Goal: Transaction & Acquisition: Download file/media

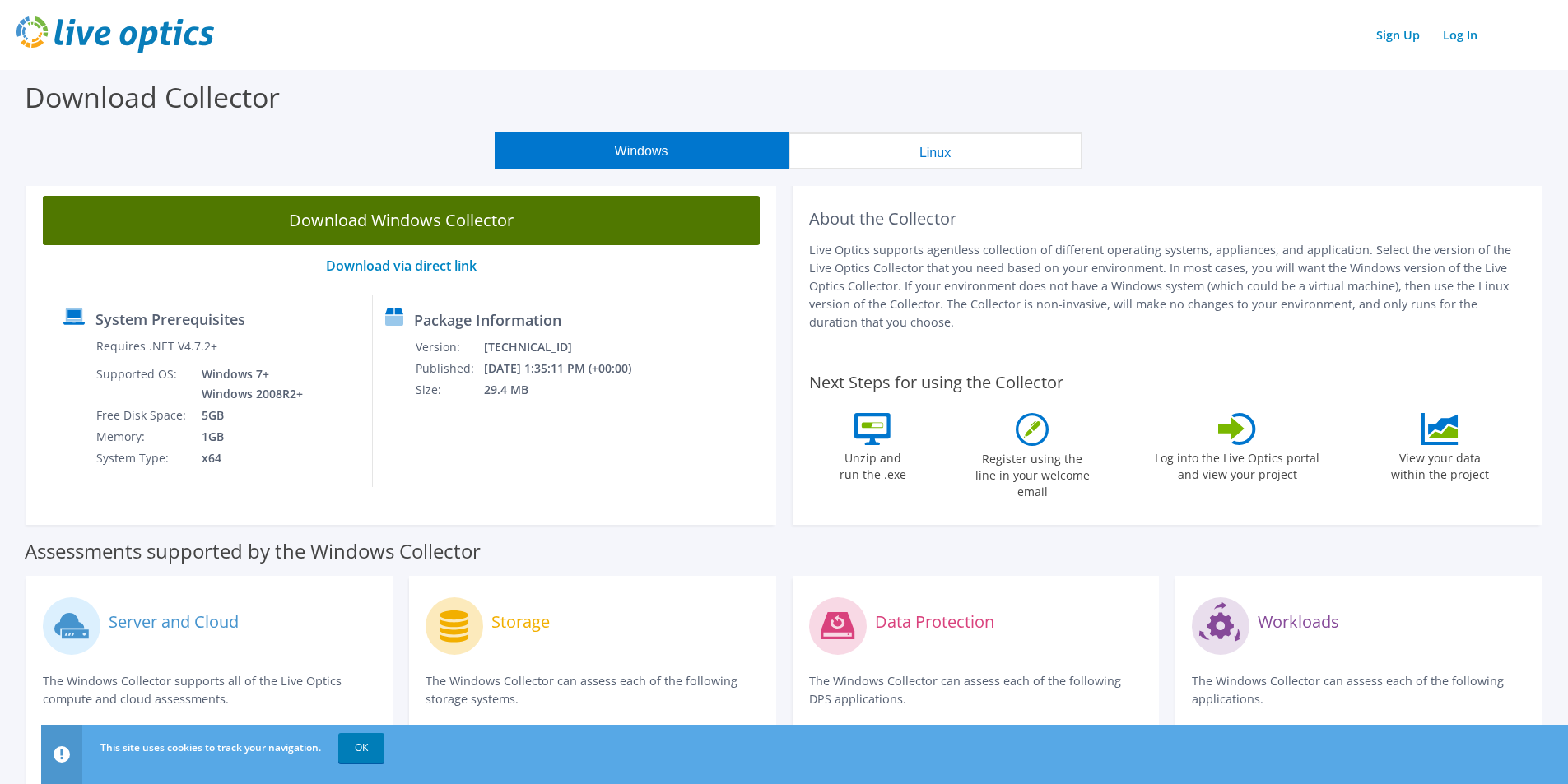
click at [381, 220] on link "Download Windows Collector" at bounding box center [401, 221] width 717 height 50
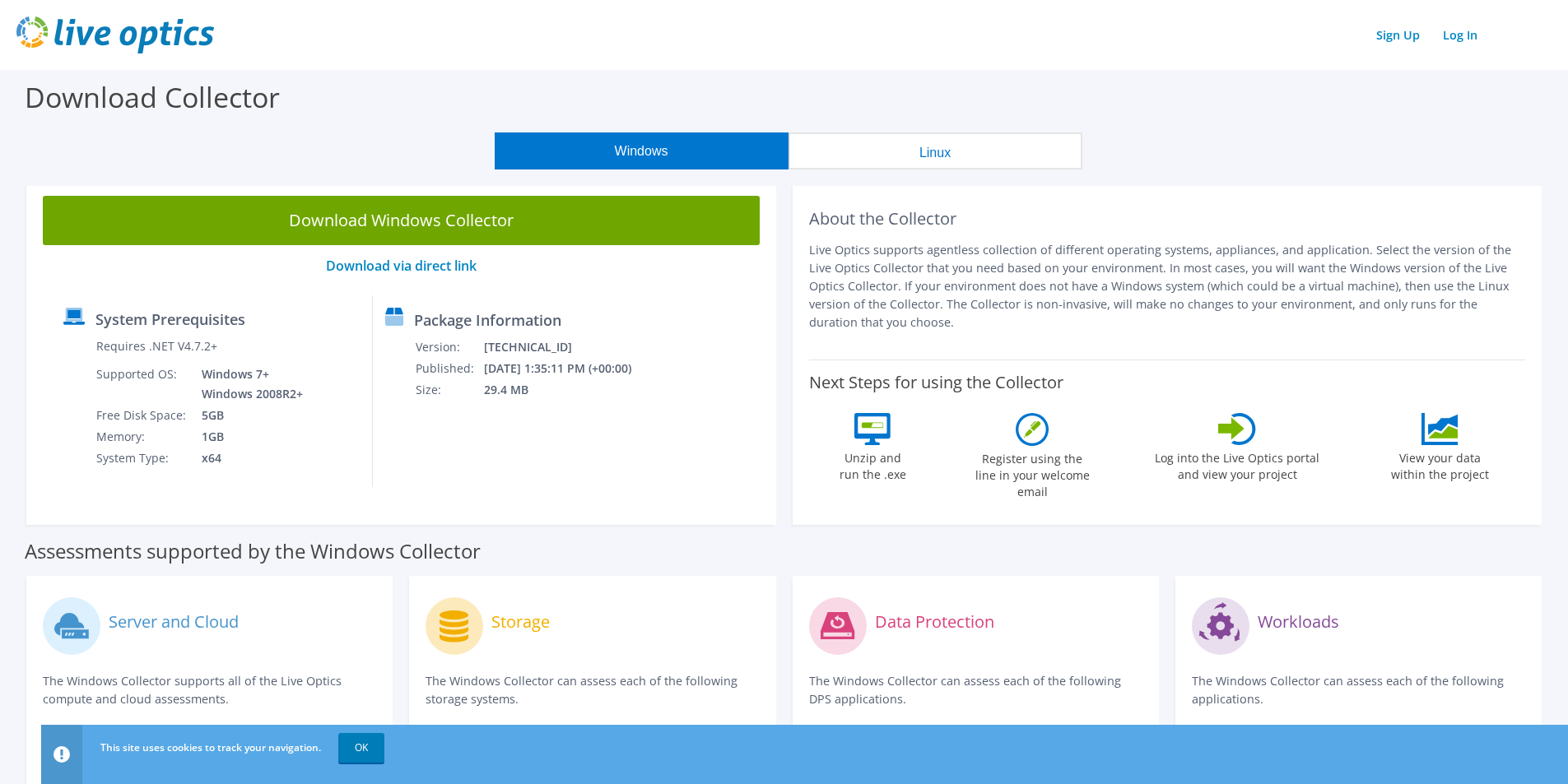
click at [833, 91] on div "Download Collector" at bounding box center [784, 101] width 1552 height 62
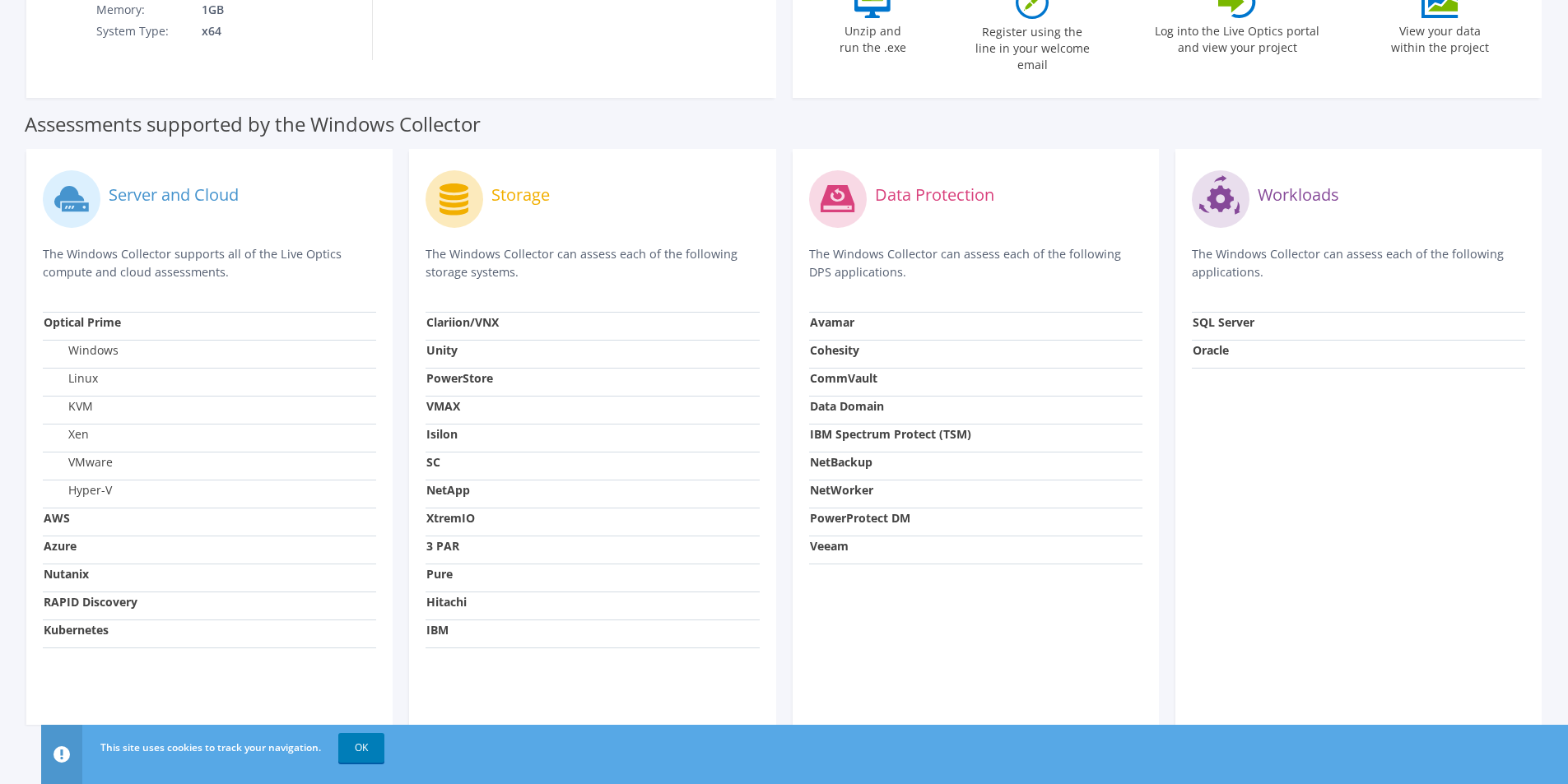
scroll to position [439, 0]
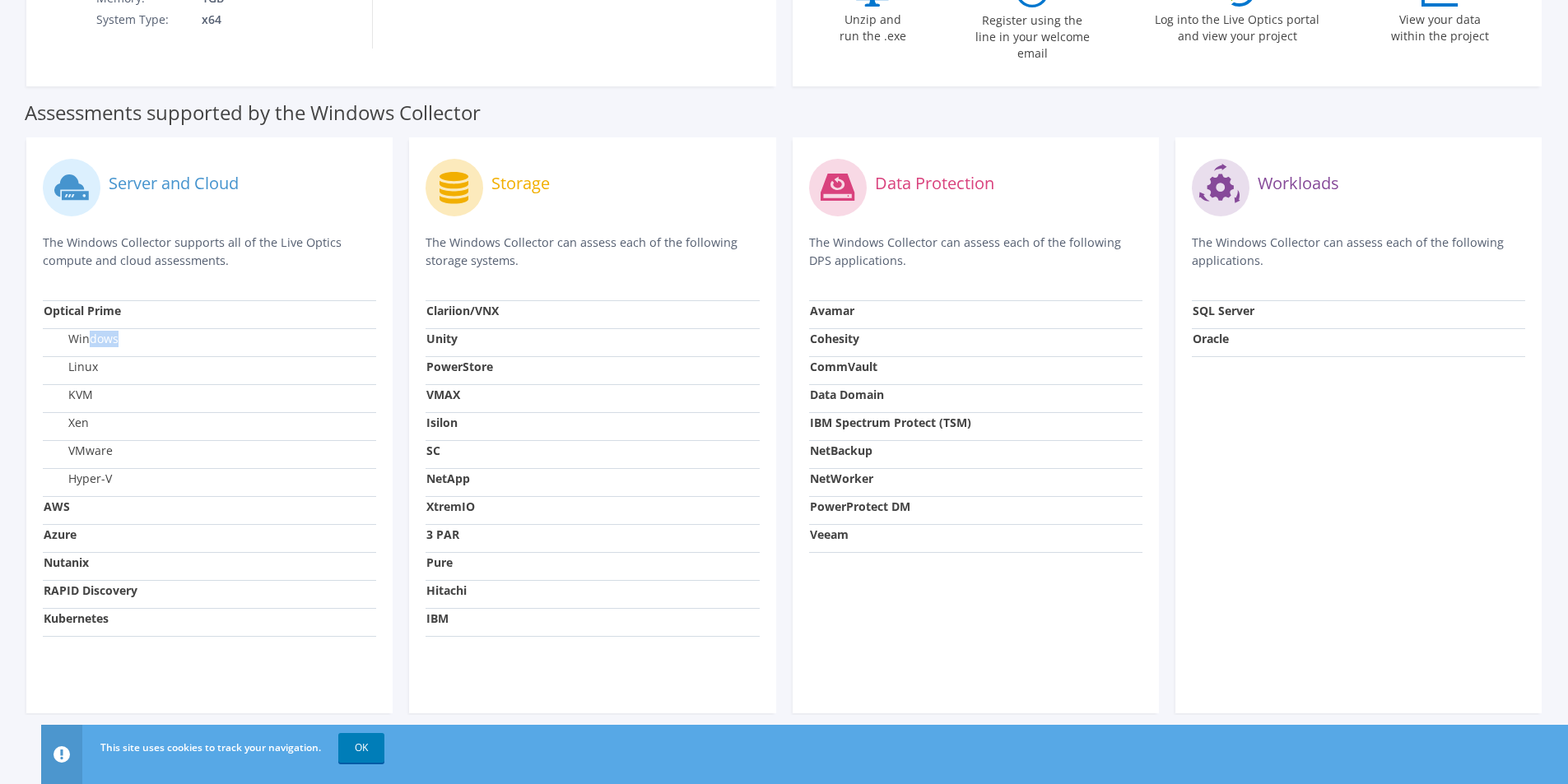
drag, startPoint x: 91, startPoint y: 327, endPoint x: 187, endPoint y: 371, distance: 105.6
click at [191, 342] on tbody "Optical Prime Windows Linux KVM Xen VMware Hyper-V AWS Azure Nutanix RAPID Disc…" at bounding box center [210, 468] width 334 height 336
drag, startPoint x: 119, startPoint y: 442, endPoint x: 301, endPoint y: 456, distance: 182.5
click at [300, 456] on tbody "Optical Prime Windows Linux KVM Xen VMware Hyper-V AWS Azure Nutanix RAPID Disc…" at bounding box center [210, 468] width 334 height 336
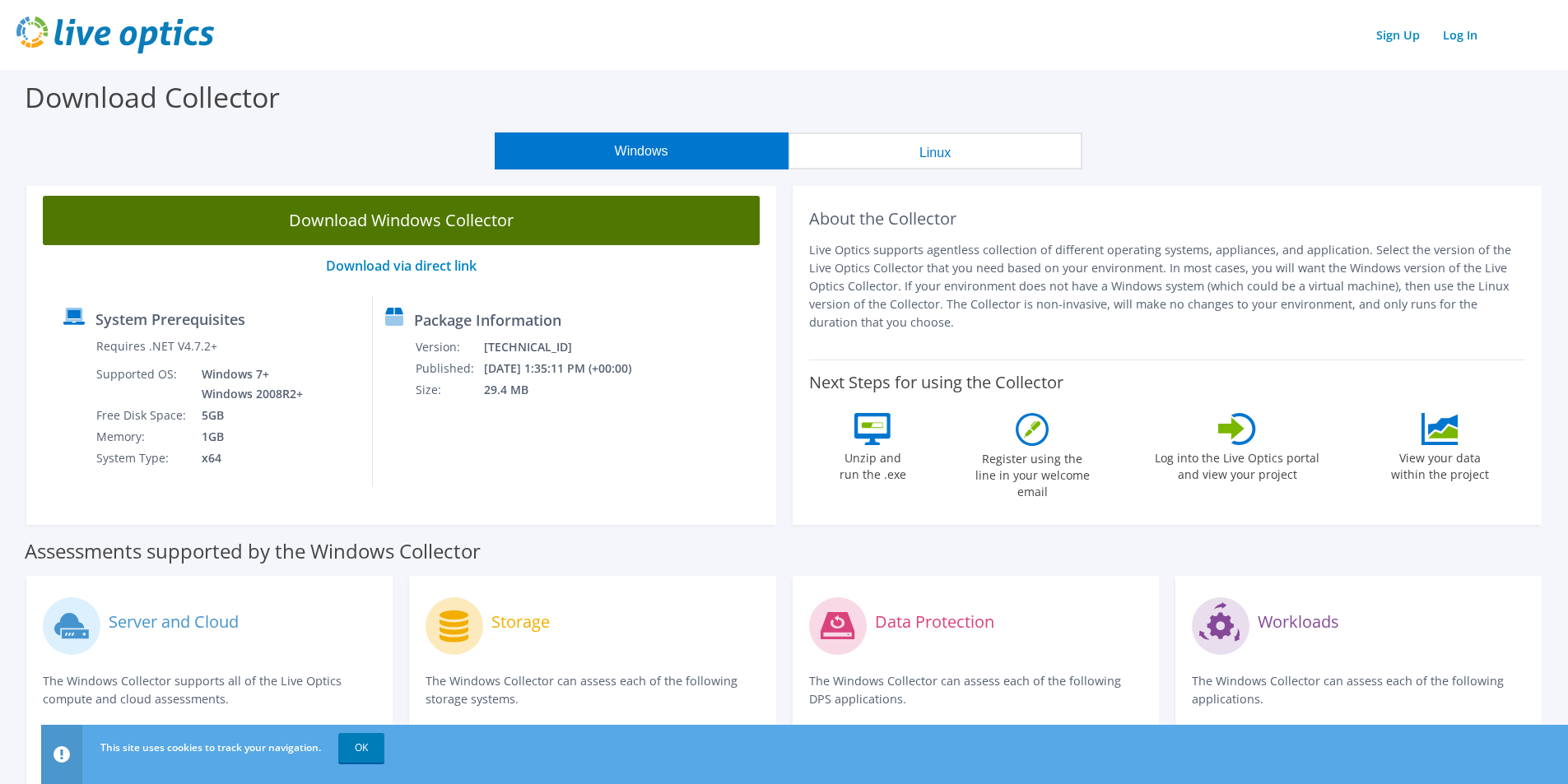
click at [456, 217] on link "Download Windows Collector" at bounding box center [401, 221] width 717 height 50
